Goal: Transaction & Acquisition: Purchase product/service

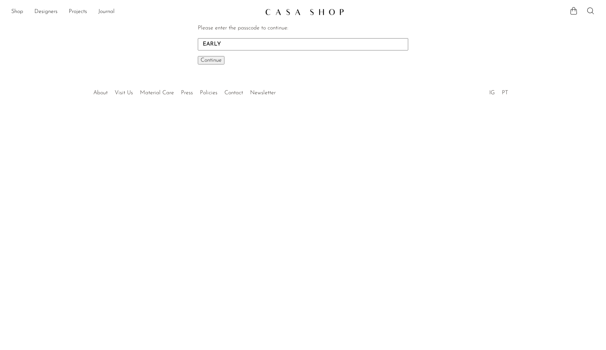
type input "EARLY"
click at [211, 60] on button "Continue One moment..." at bounding box center [211, 60] width 27 height 8
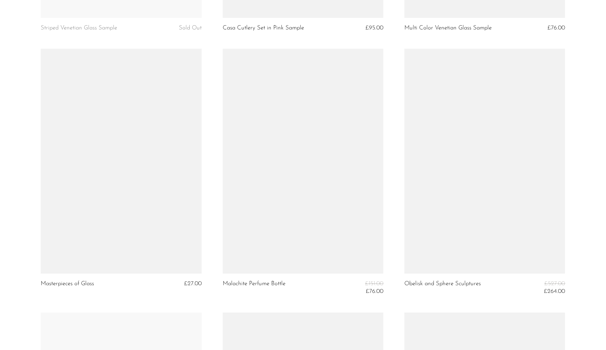
scroll to position [1570, 0]
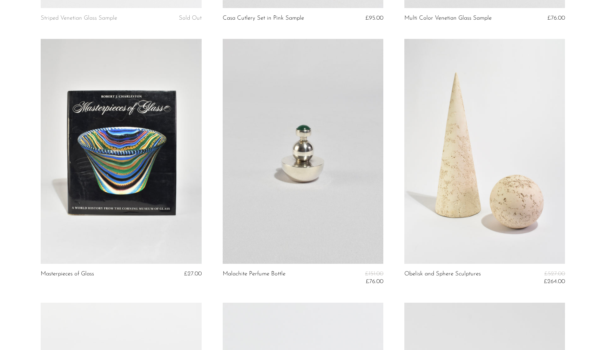
click at [110, 139] on link at bounding box center [121, 151] width 161 height 225
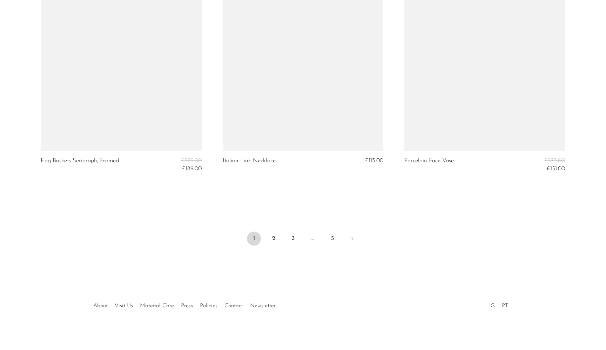
scroll to position [2994, 0]
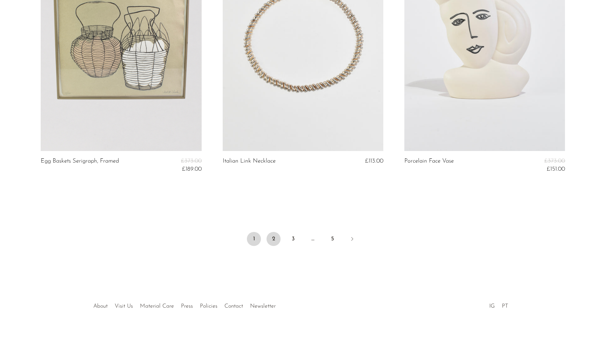
click at [271, 238] on link "2" at bounding box center [274, 239] width 14 height 14
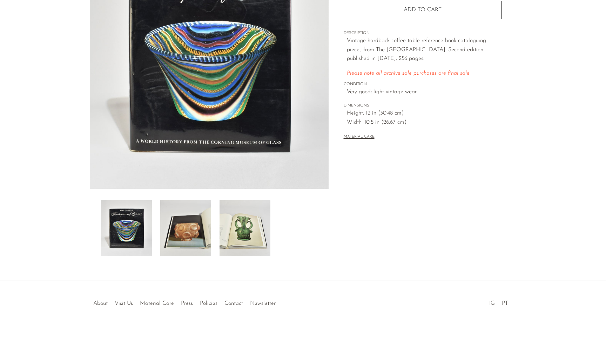
scroll to position [106, 0]
click at [197, 235] on img at bounding box center [185, 228] width 51 height 56
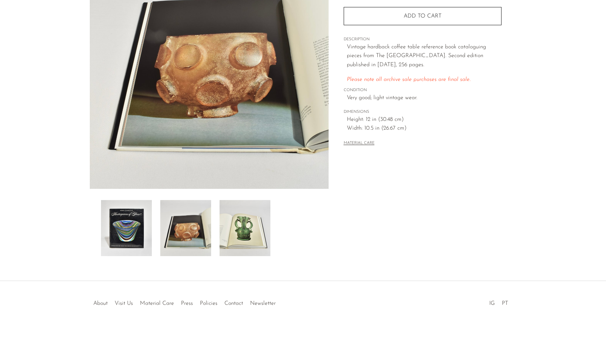
click at [235, 236] on img at bounding box center [245, 228] width 51 height 56
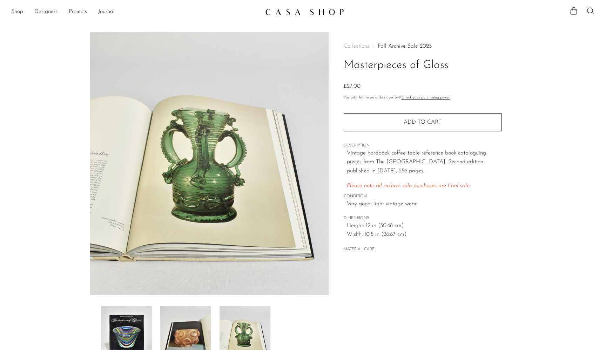
scroll to position [0, 0]
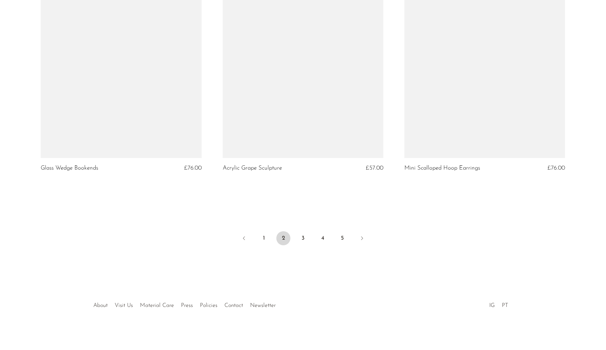
scroll to position [2973, 0]
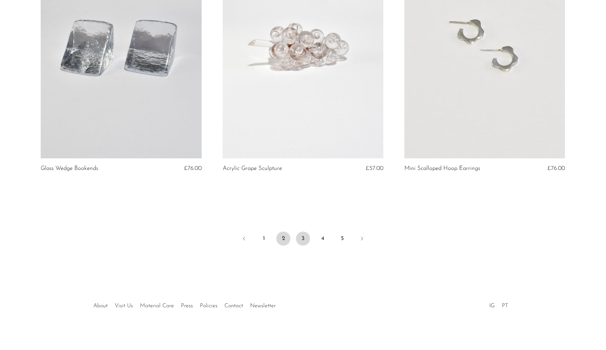
click at [301, 236] on link "3" at bounding box center [303, 239] width 14 height 14
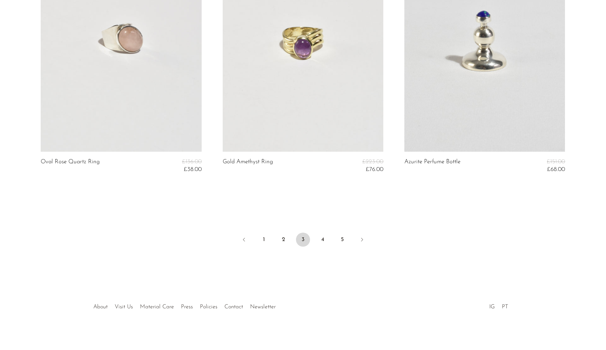
scroll to position [3033, 0]
click at [326, 238] on link "4" at bounding box center [323, 240] width 14 height 14
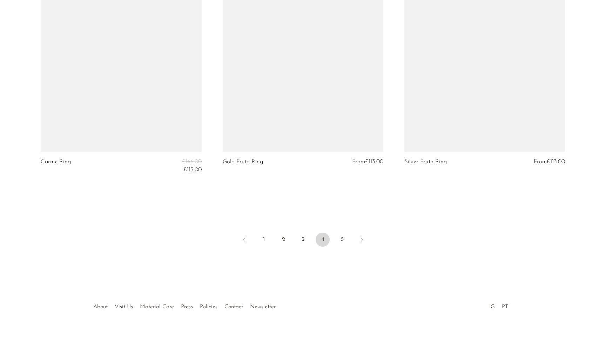
scroll to position [3041, 0]
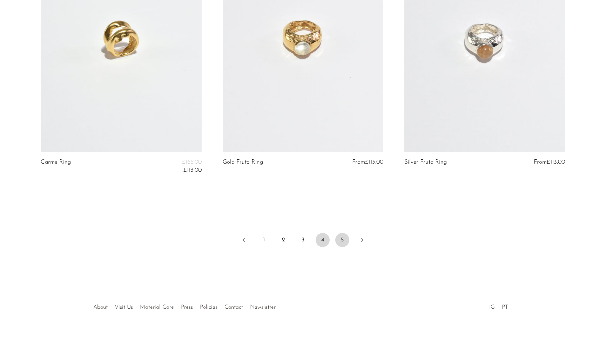
click at [342, 236] on link "5" at bounding box center [342, 240] width 14 height 14
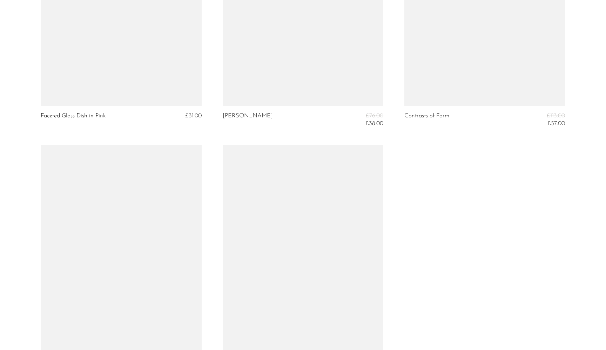
scroll to position [2493, 0]
